Goal: Navigation & Orientation: Understand site structure

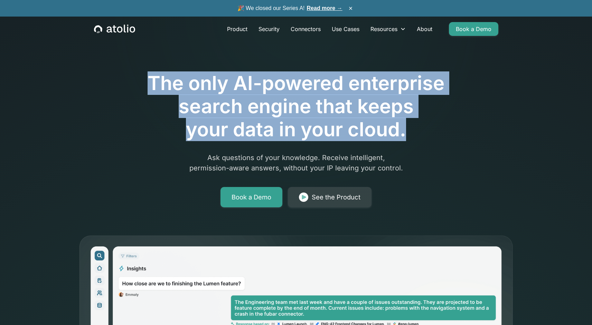
drag, startPoint x: 151, startPoint y: 84, endPoint x: 425, endPoint y: 134, distance: 278.9
click at [425, 134] on h1 "The only AI-powered enterprise search engine that keeps your data in your cloud." at bounding box center [296, 107] width 354 height 70
click at [234, 29] on link "Product" at bounding box center [236, 29] width 31 height 14
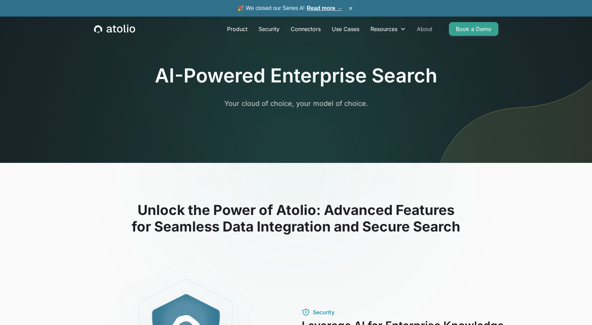
click at [425, 32] on link "About" at bounding box center [424, 29] width 27 height 14
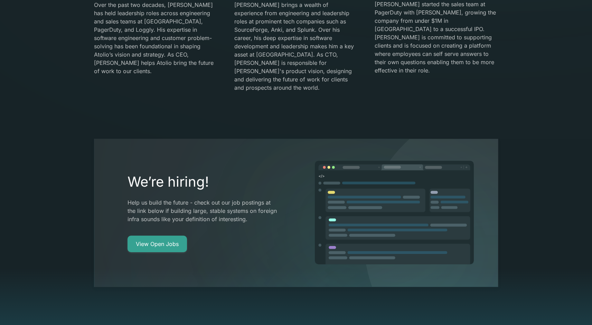
scroll to position [1032, 0]
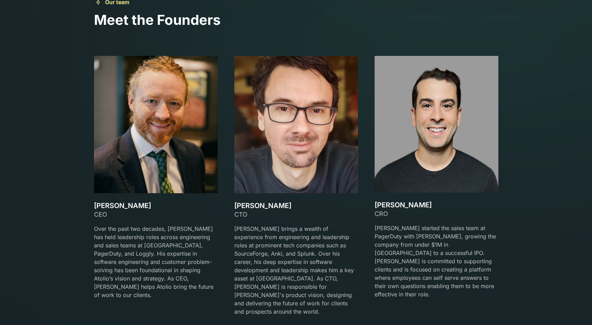
click at [140, 206] on h3 "David Lanstein" at bounding box center [156, 206] width 124 height 8
drag, startPoint x: 144, startPoint y: 205, endPoint x: 94, endPoint y: 206, distance: 50.8
click at [94, 206] on h3 "David Lanstein" at bounding box center [156, 206] width 124 height 8
copy h3 "David Lanstein"
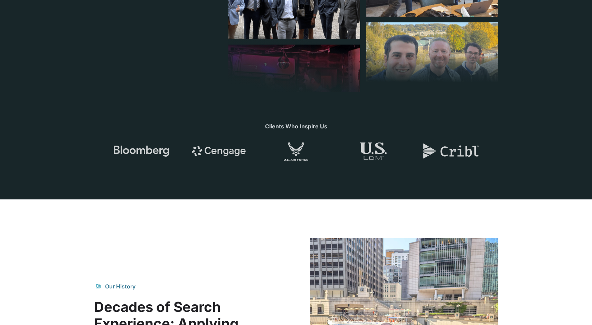
scroll to position [0, 0]
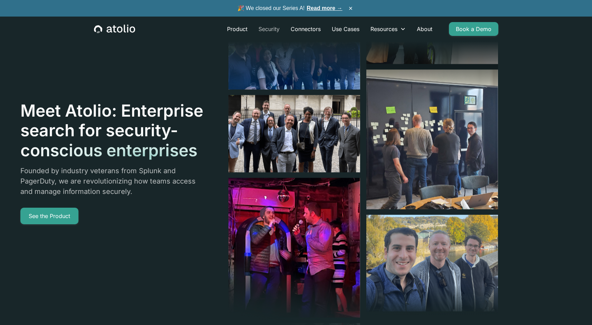
click at [268, 30] on link "Security" at bounding box center [269, 29] width 32 height 14
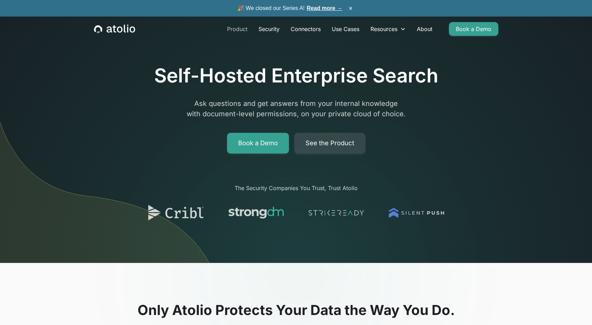
click at [238, 30] on link "Product" at bounding box center [236, 29] width 31 height 14
